Goal: Task Accomplishment & Management: Use online tool/utility

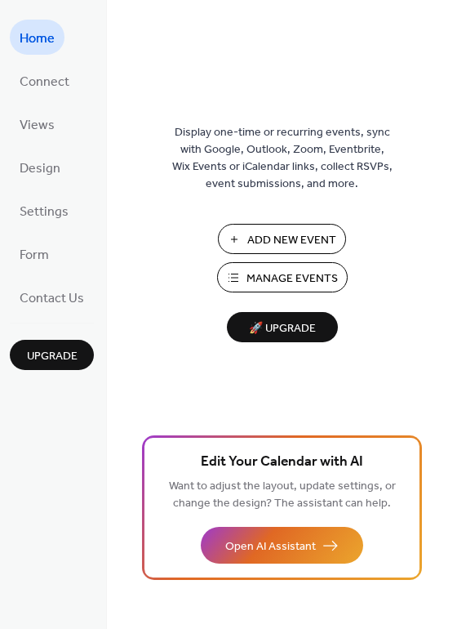
click at [295, 284] on span "Manage Events" at bounding box center [292, 278] width 91 height 17
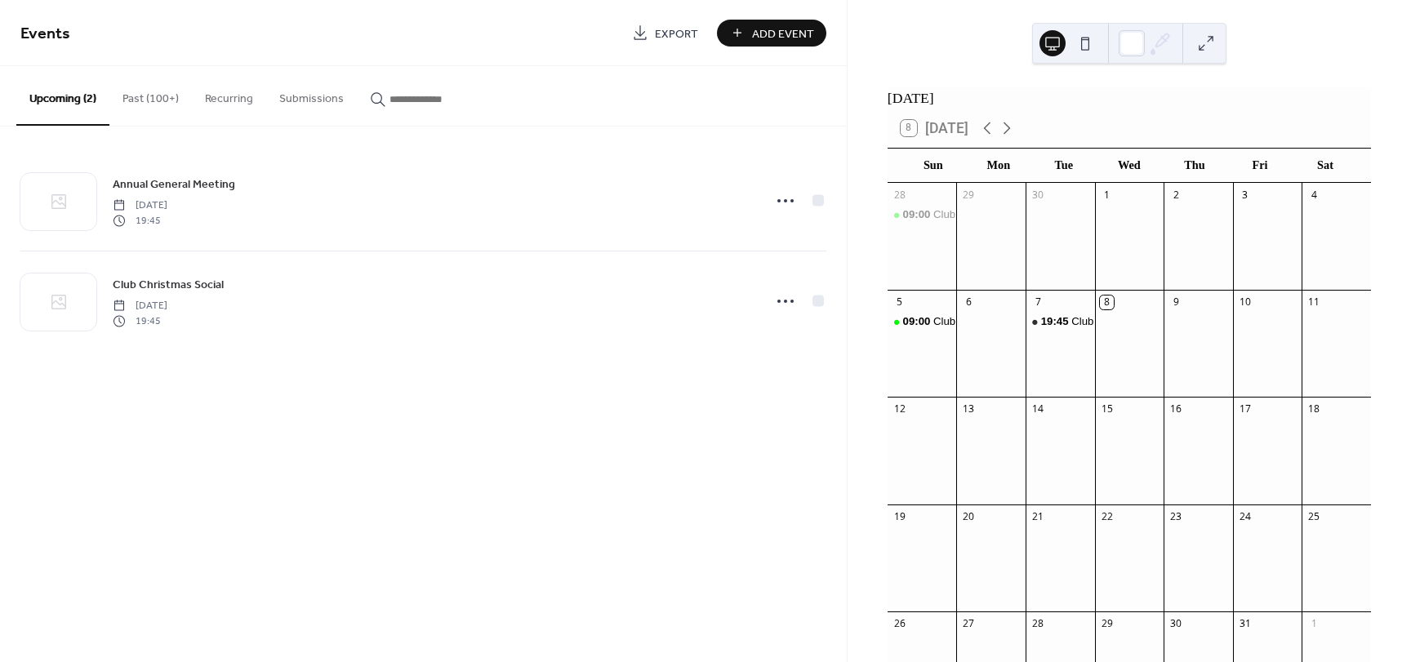
click at [154, 92] on button "Past (100+)" at bounding box center [150, 95] width 82 height 58
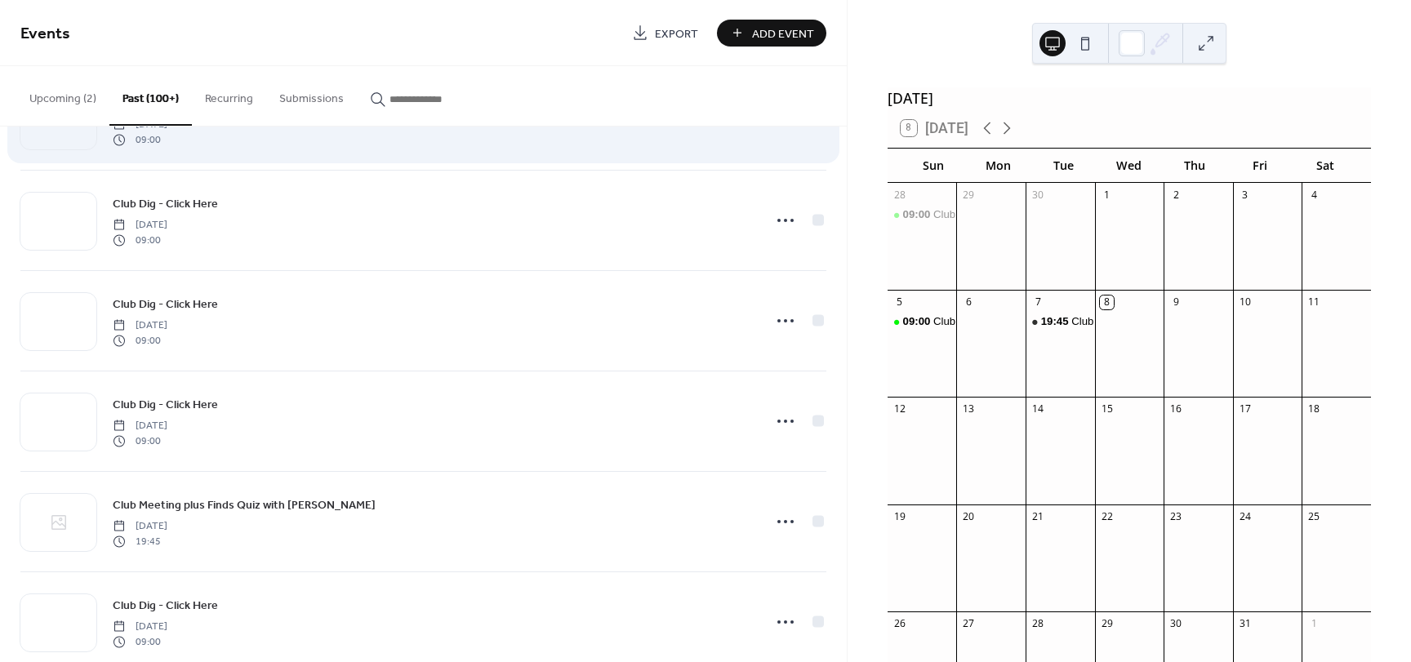
scroll to position [321, 0]
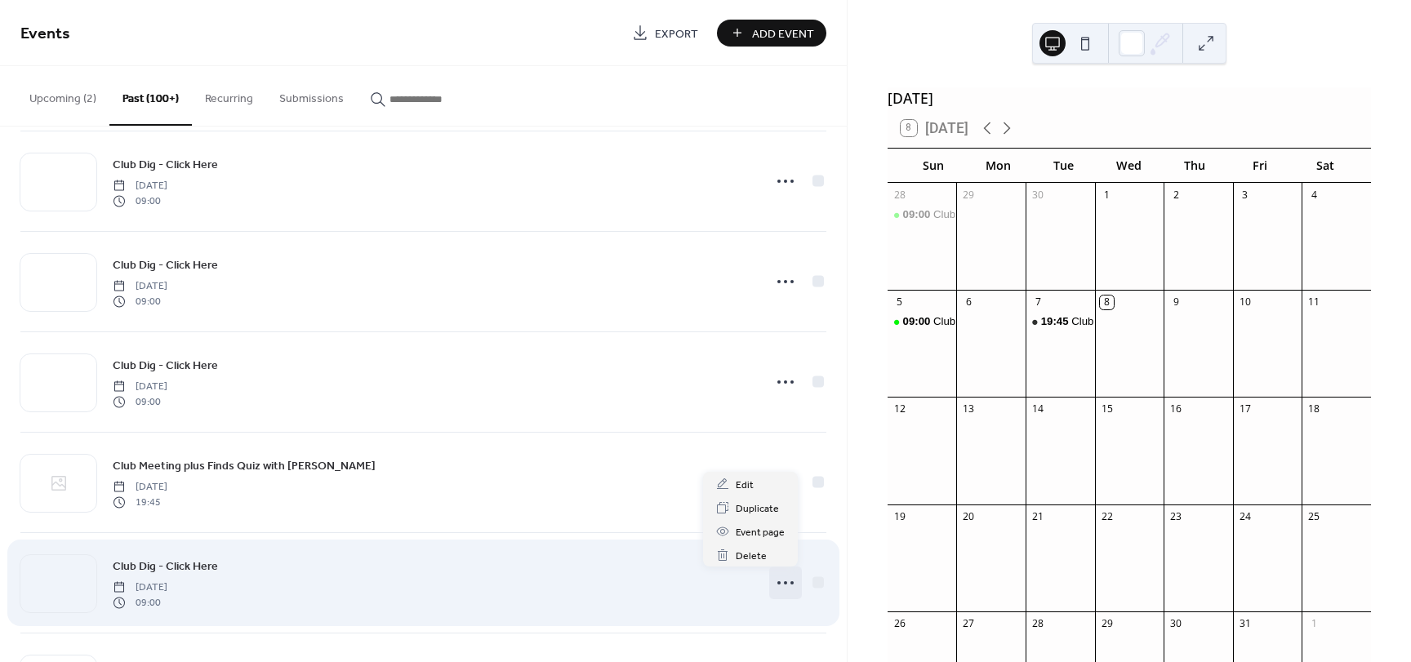
click at [777, 583] on circle at bounding box center [778, 582] width 3 height 3
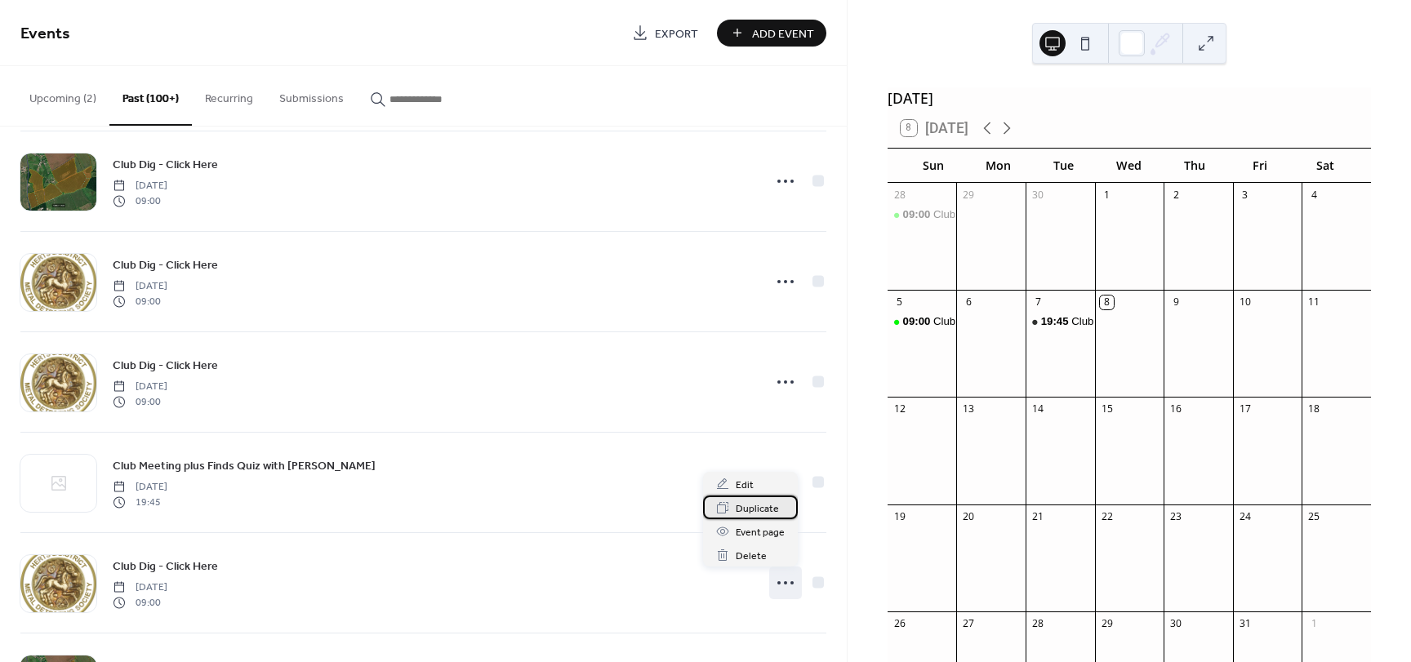
click at [736, 506] on span "Duplicate" at bounding box center [757, 509] width 43 height 17
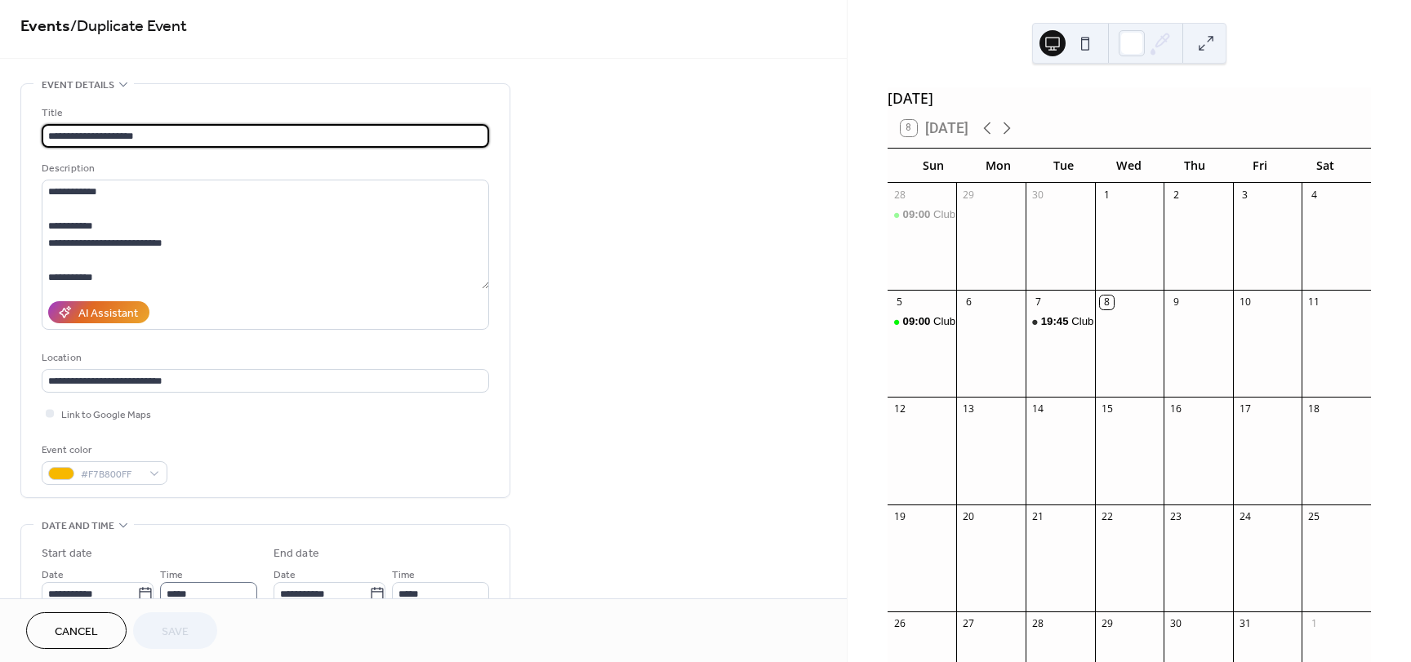
scroll to position [129, 0]
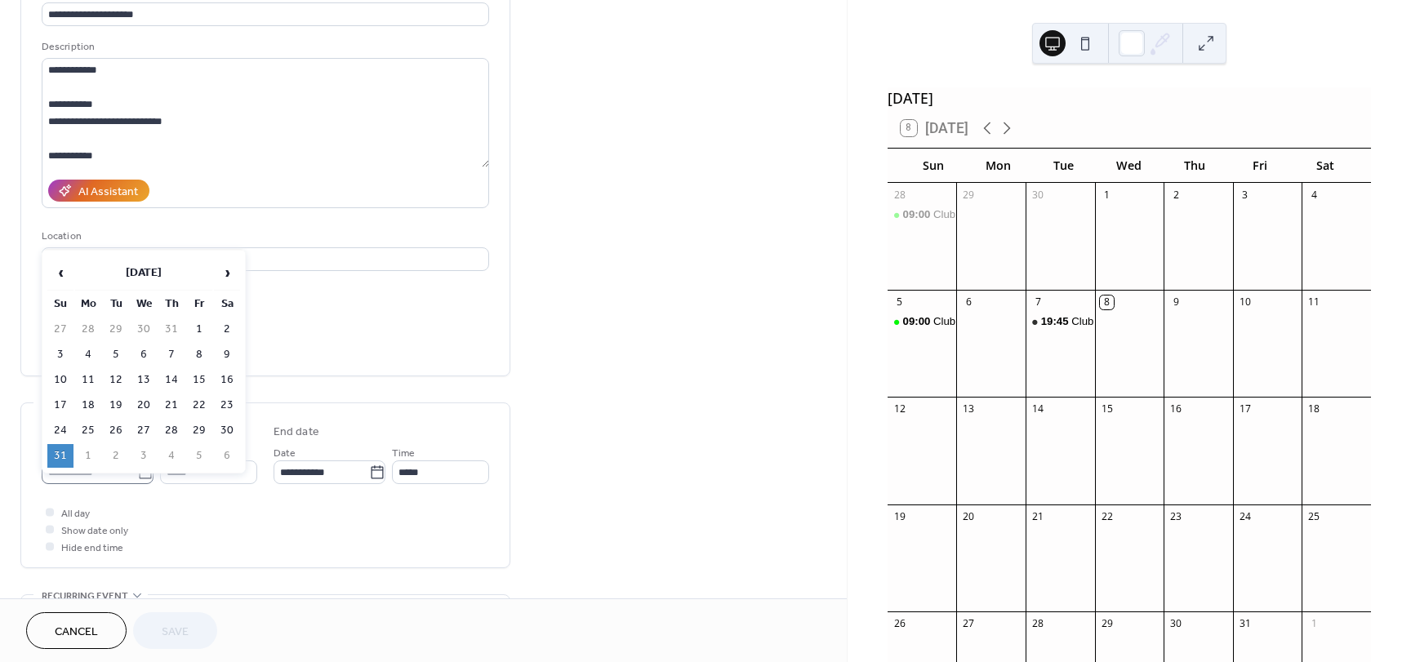
click at [137, 474] on icon at bounding box center [145, 473] width 16 height 16
click at [136, 474] on input "**********" at bounding box center [90, 472] width 96 height 24
click at [225, 274] on span "›" at bounding box center [227, 272] width 24 height 33
click at [224, 274] on span "›" at bounding box center [227, 272] width 24 height 33
click at [61, 376] on td "12" at bounding box center [60, 380] width 26 height 24
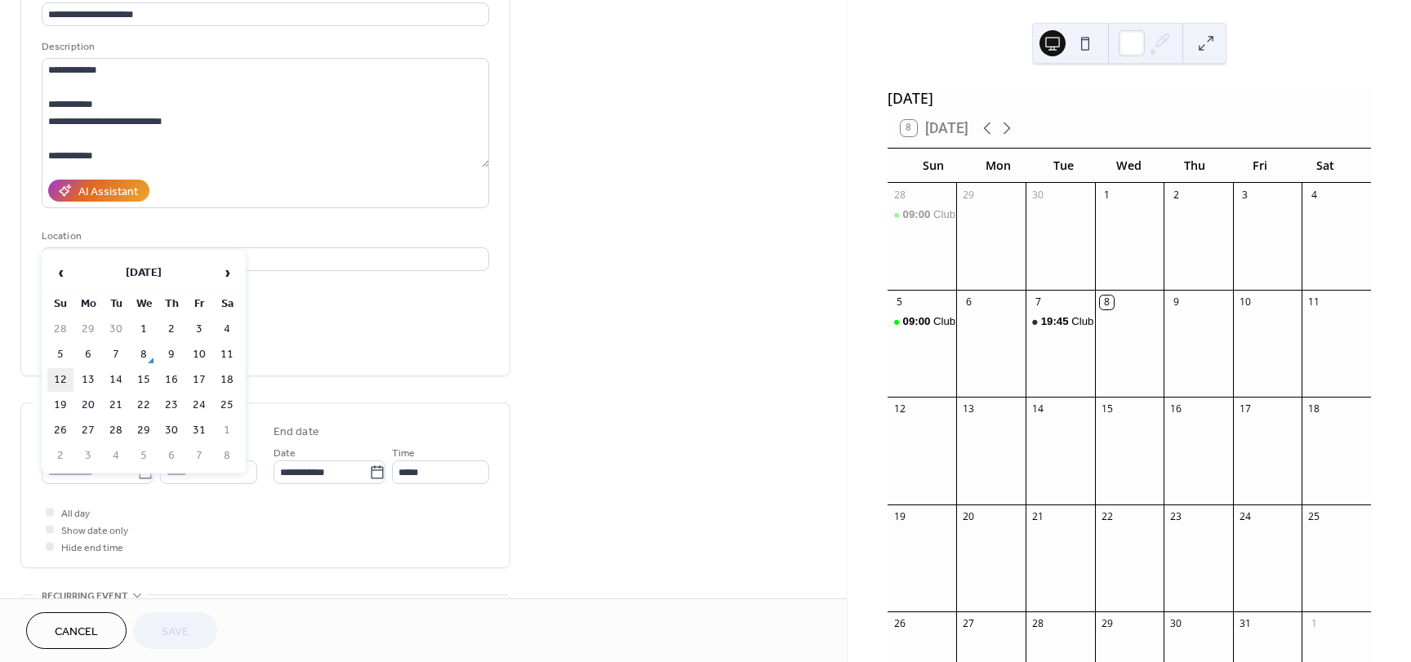
type input "**********"
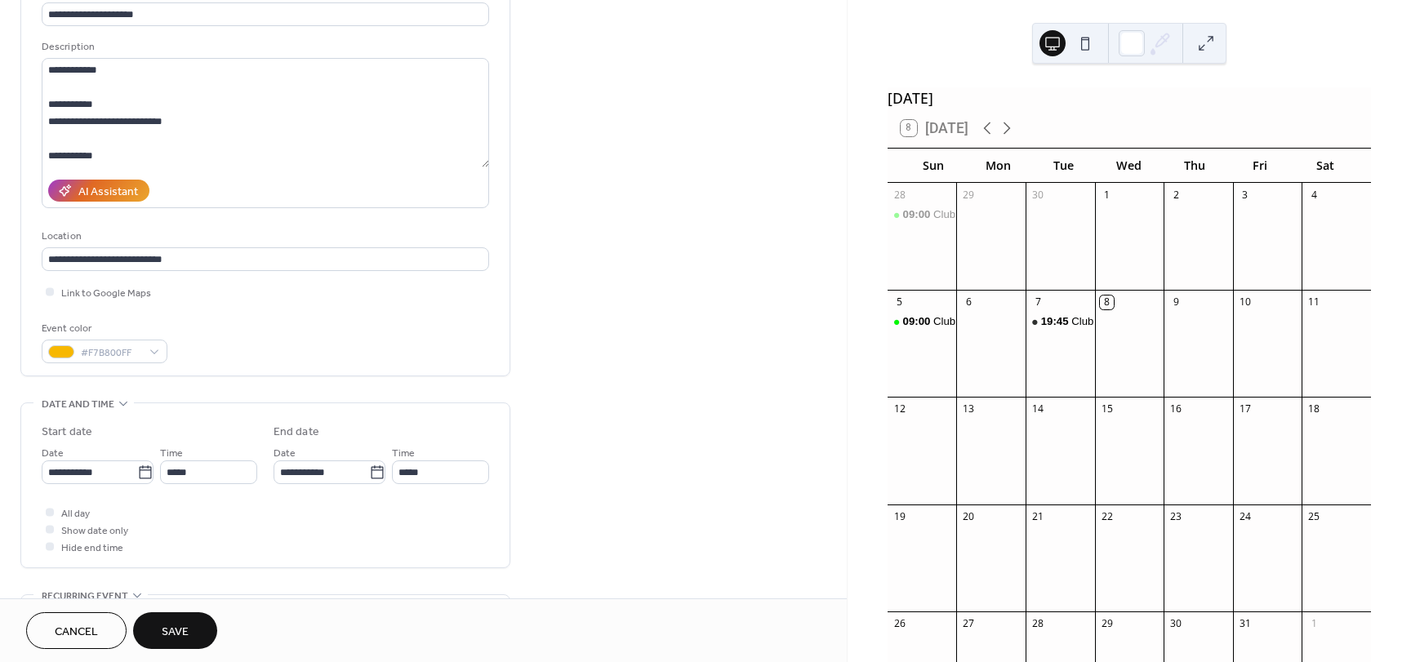
click at [173, 624] on span "Save" at bounding box center [175, 632] width 27 height 17
